Goal: Book appointment/travel/reservation

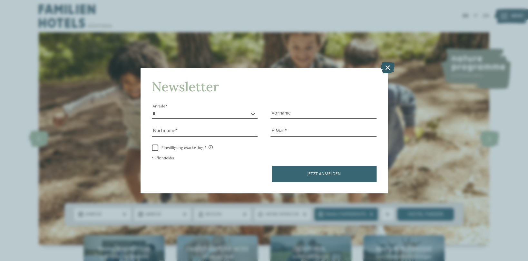
click at [391, 66] on icon at bounding box center [388, 67] width 14 height 11
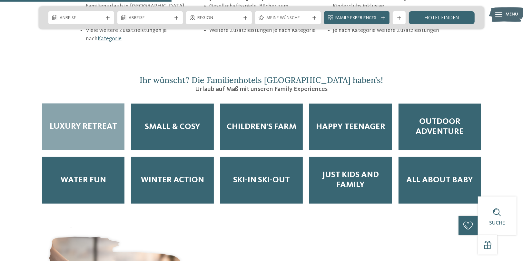
scroll to position [1064, 0]
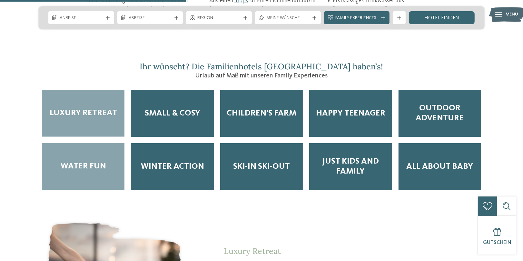
click at [114, 143] on div "Water Fun" at bounding box center [83, 166] width 83 height 47
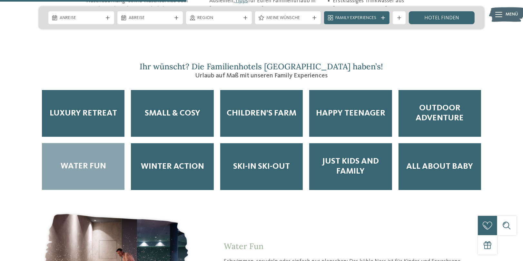
click at [95, 161] on span "Water Fun" at bounding box center [83, 166] width 45 height 10
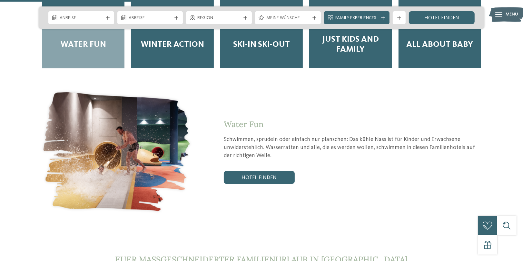
scroll to position [1193, 0]
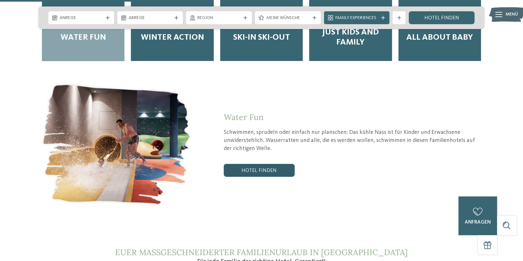
click at [273, 164] on link "Hotel finden" at bounding box center [259, 170] width 71 height 13
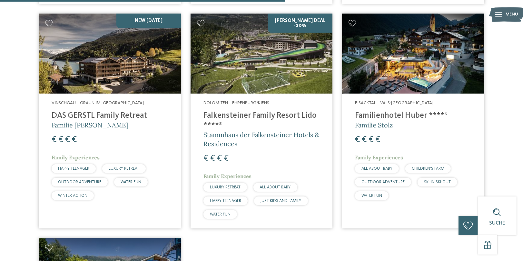
scroll to position [659, 0]
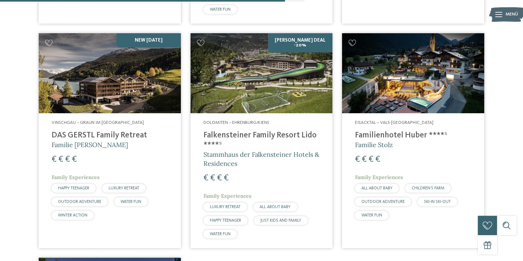
click at [412, 113] on div "Eisacktal – Vals-[GEOGRAPHIC_DATA] Familienhotel Huber ****ˢ Familie Stolz € € …" at bounding box center [413, 171] width 142 height 116
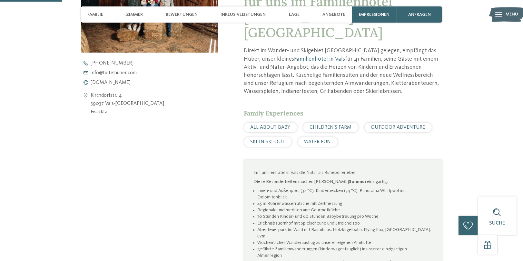
scroll to position [290, 0]
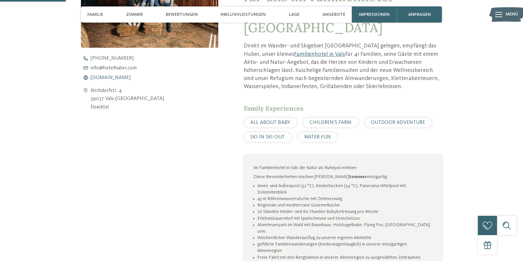
click at [118, 75] on span "www.hotelhuber.com" at bounding box center [111, 77] width 40 height 5
